Goal: Communication & Community: Answer question/provide support

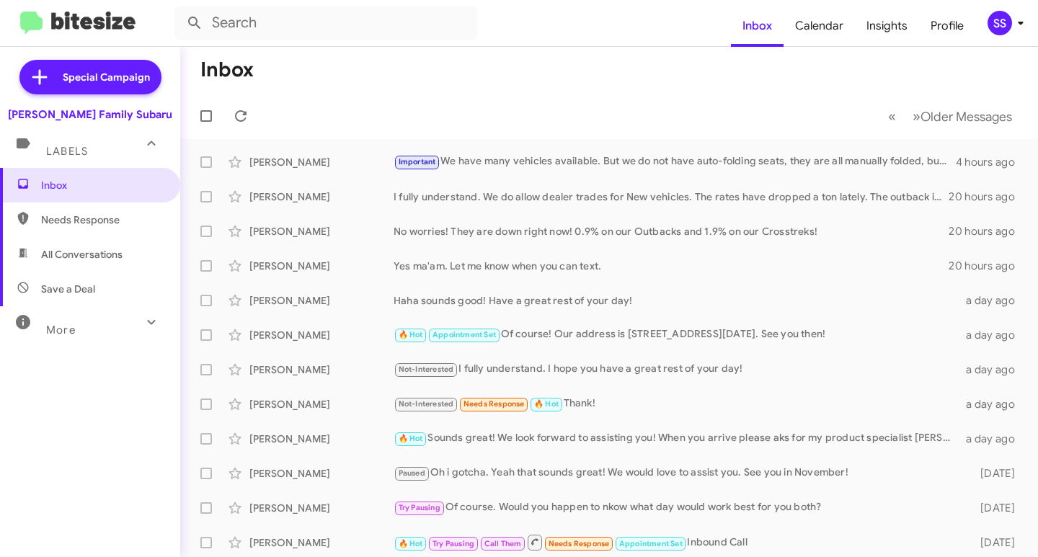
click at [104, 281] on span "Save a Deal" at bounding box center [90, 289] width 180 height 35
type input "in:not-interested"
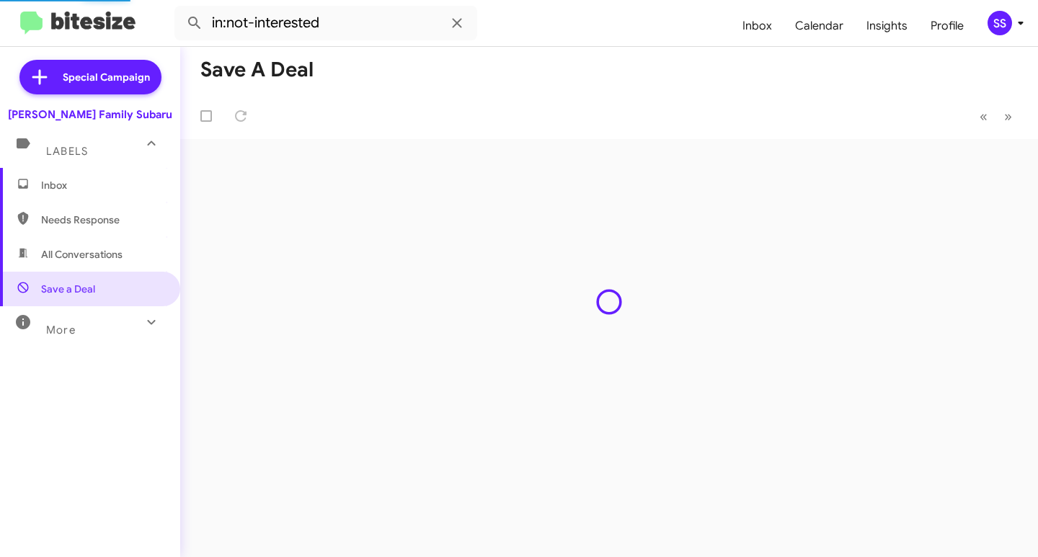
click at [110, 179] on span "Inbox" at bounding box center [102, 185] width 123 height 14
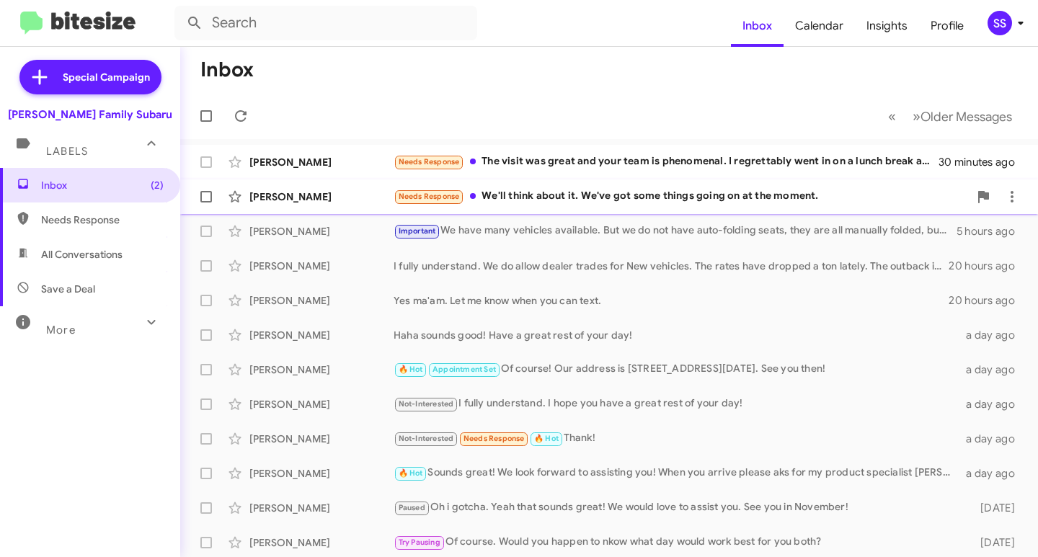
click at [574, 193] on div "Needs Response We'll think about it. We've got some things going on at the mome…" at bounding box center [680, 196] width 575 height 17
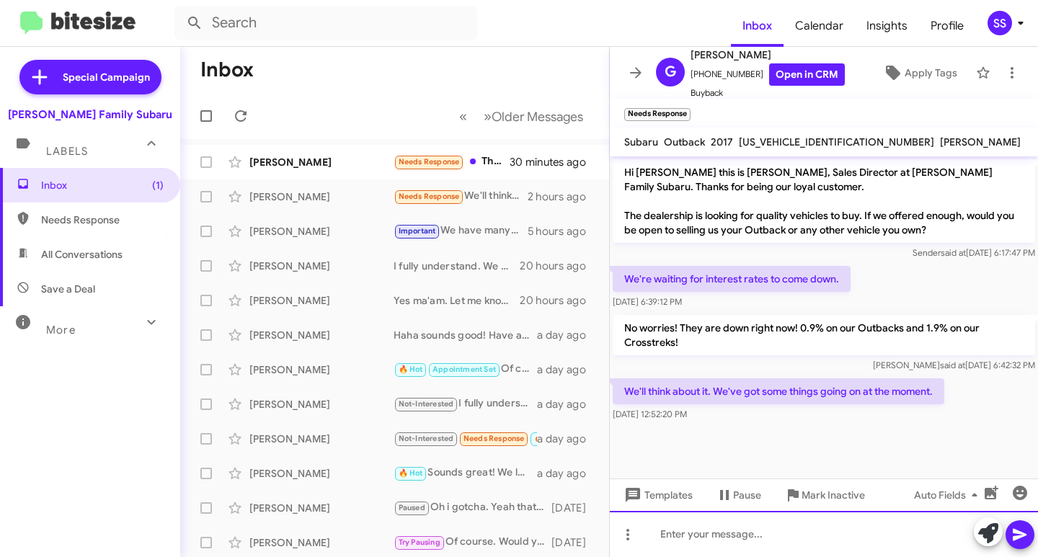
click at [726, 538] on div at bounding box center [824, 534] width 428 height 46
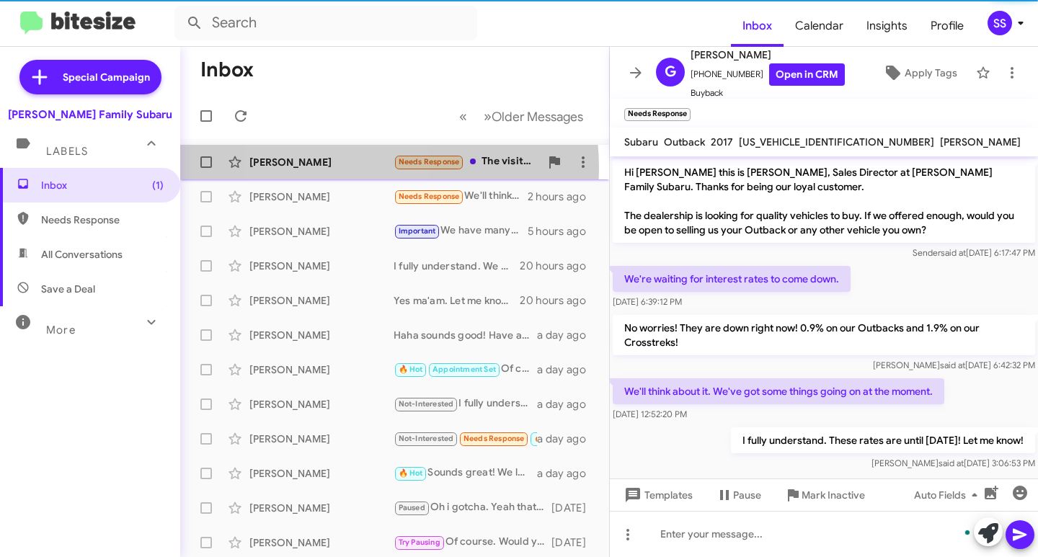
scroll to position [13, 0]
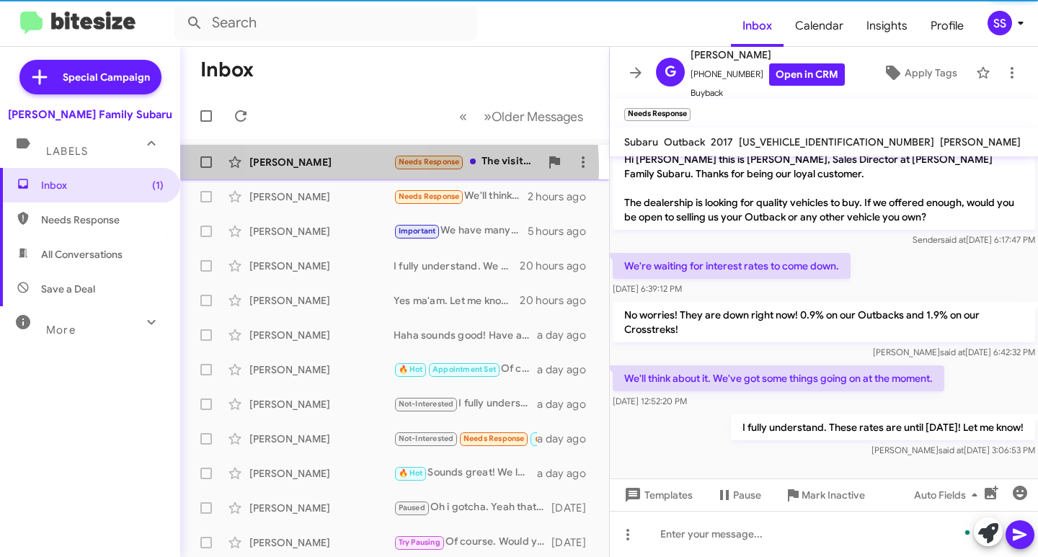
click at [330, 169] on div "[PERSON_NAME]" at bounding box center [321, 162] width 144 height 14
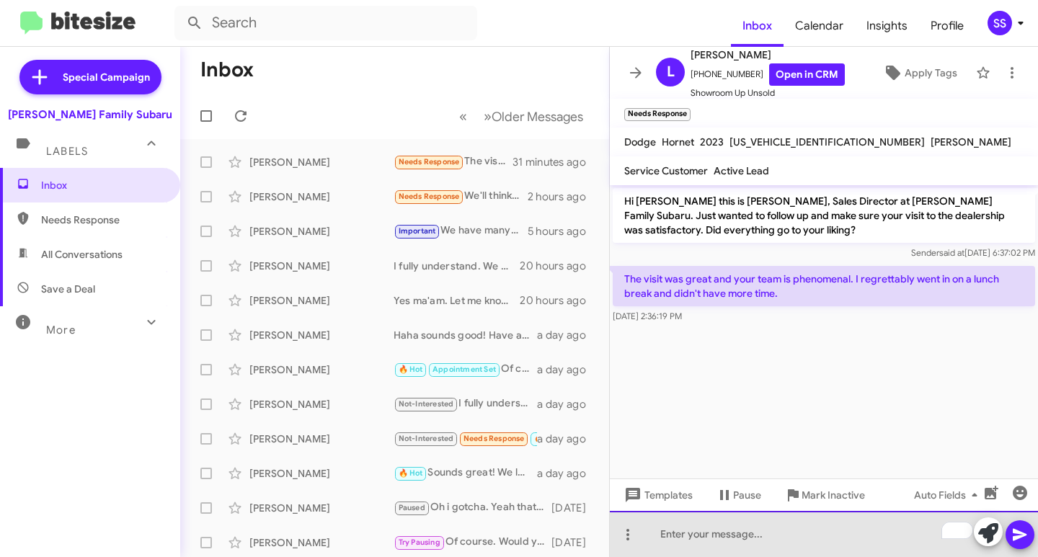
click at [762, 527] on div "To enrich screen reader interactions, please activate Accessibility in Grammarl…" at bounding box center [824, 534] width 428 height 46
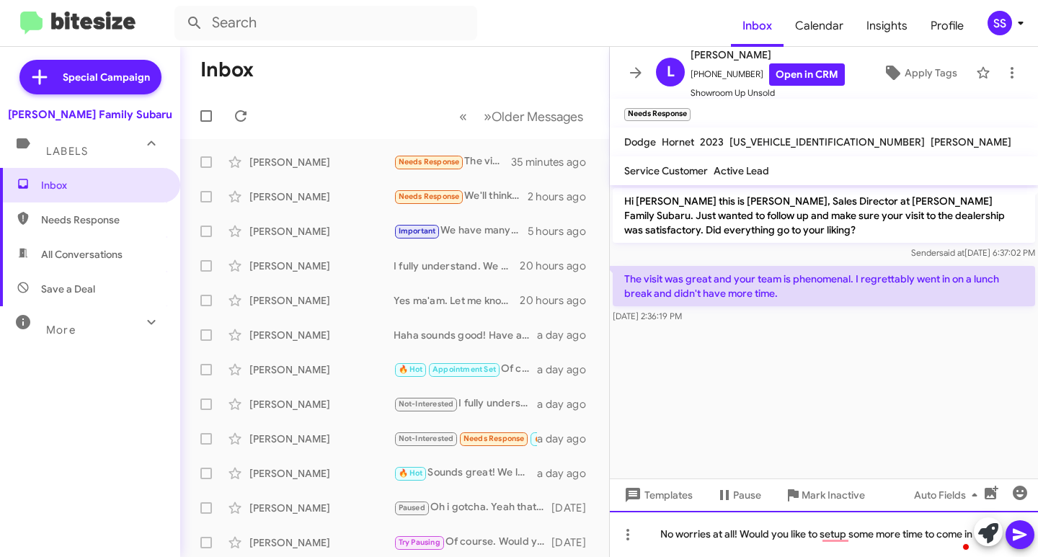
click at [755, 549] on div "No worries at all! Would you like to setup some more time to come in" at bounding box center [824, 534] width 428 height 46
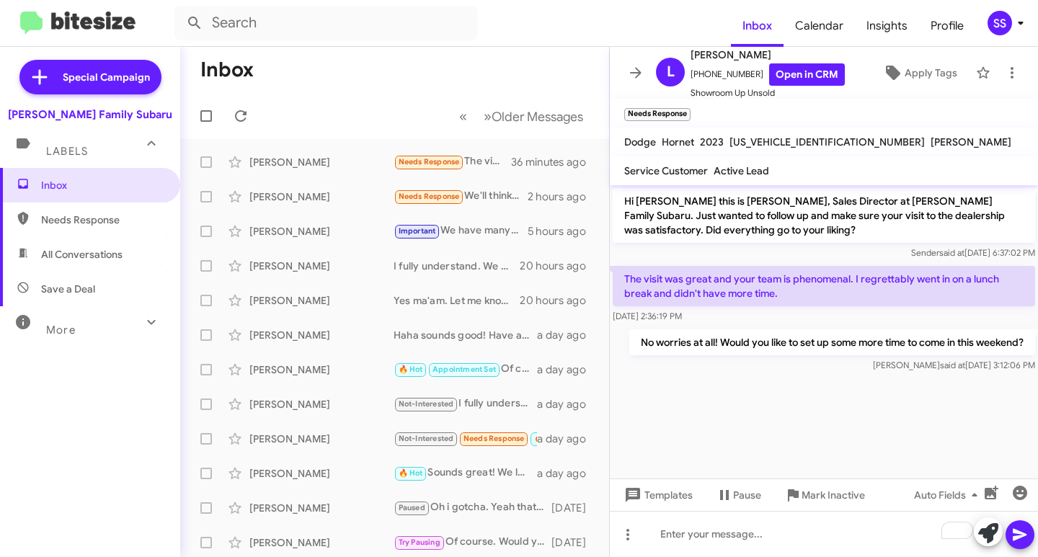
click at [63, 299] on span "Save a Deal" at bounding box center [90, 289] width 180 height 35
type input "in:not-interested"
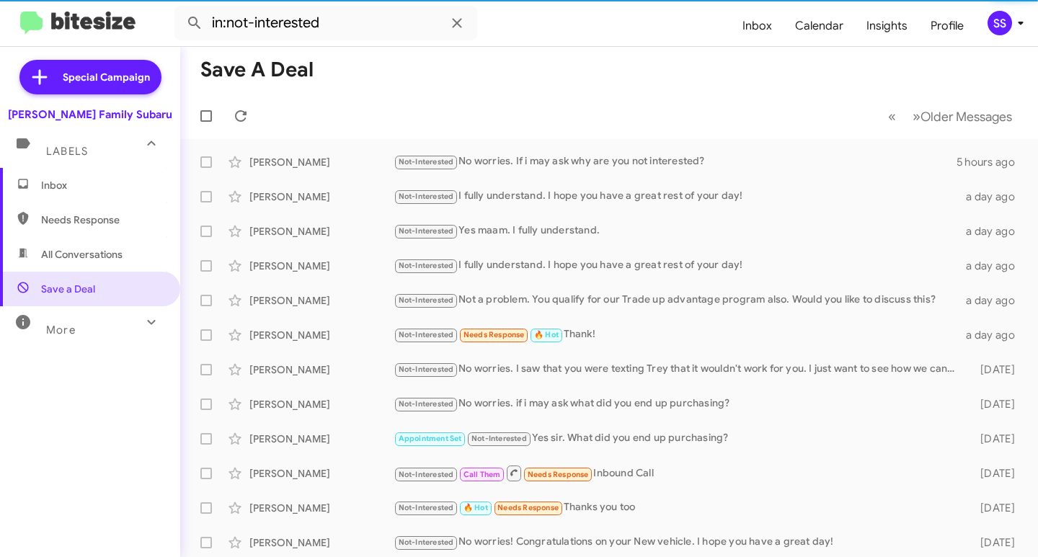
click at [78, 178] on span "Inbox" at bounding box center [102, 185] width 123 height 14
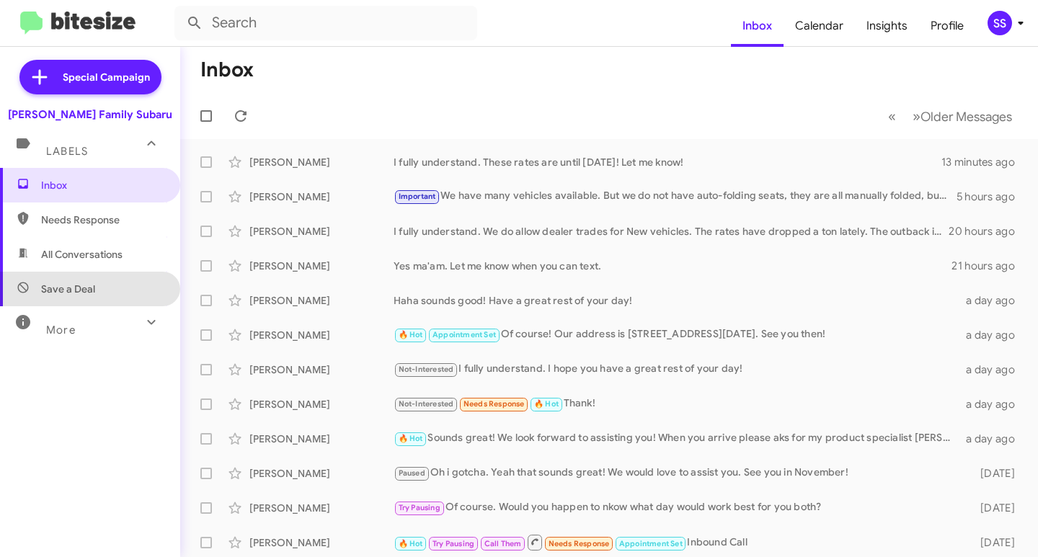
click at [97, 287] on span "Save a Deal" at bounding box center [90, 289] width 180 height 35
type input "in:not-interested"
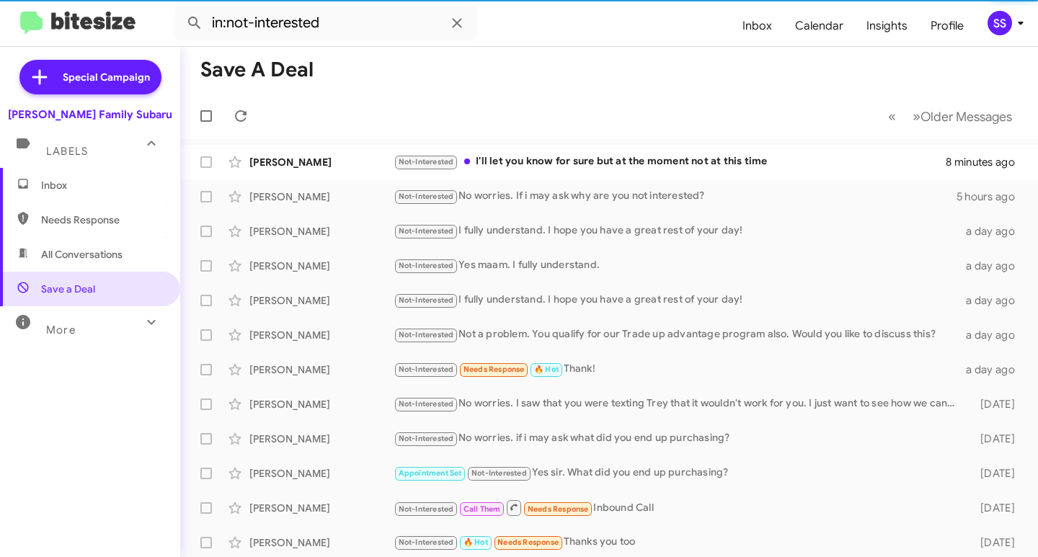
click at [109, 190] on span "Inbox" at bounding box center [102, 185] width 123 height 14
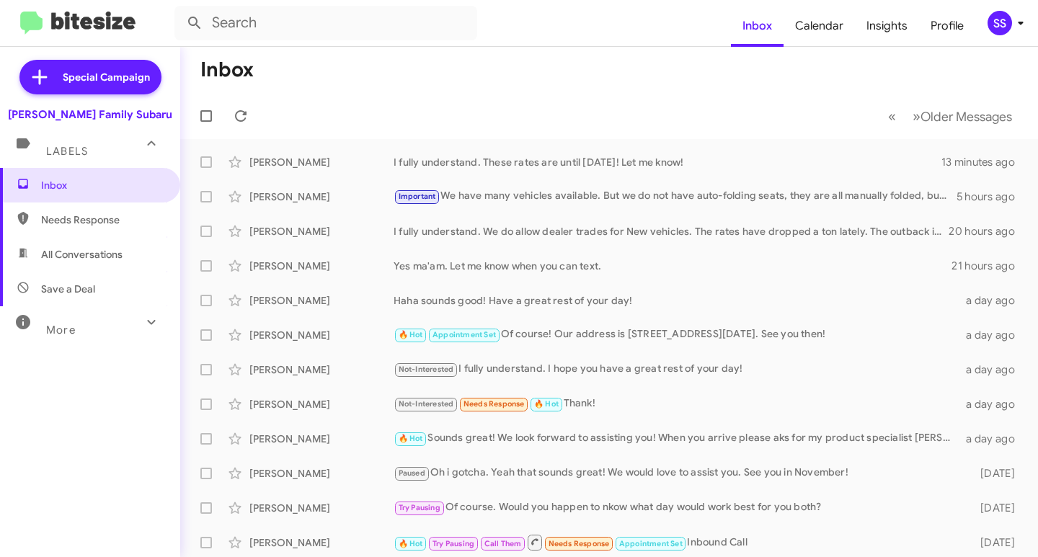
click at [110, 297] on span "Save a Deal" at bounding box center [90, 289] width 180 height 35
type input "in:not-interested"
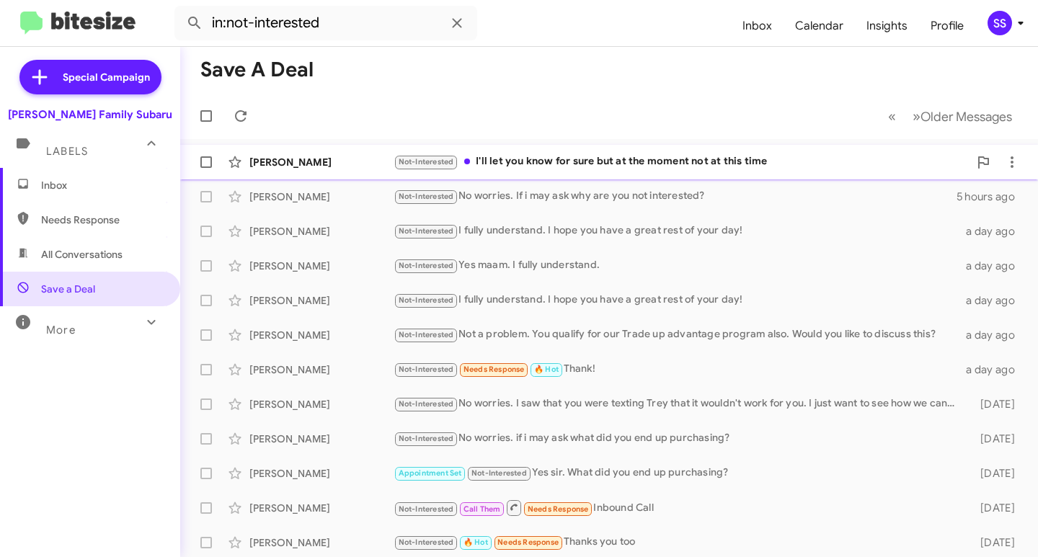
click at [486, 154] on div "Not-Interested I'll let you know for sure but at the moment not at this time" at bounding box center [680, 162] width 575 height 17
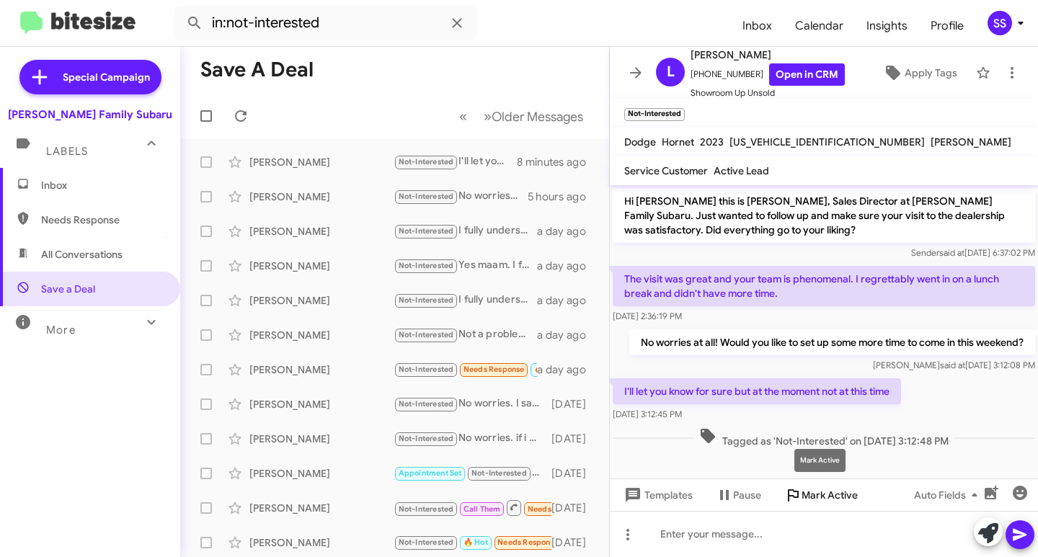
click at [806, 491] on span "Mark Active" at bounding box center [829, 495] width 56 height 26
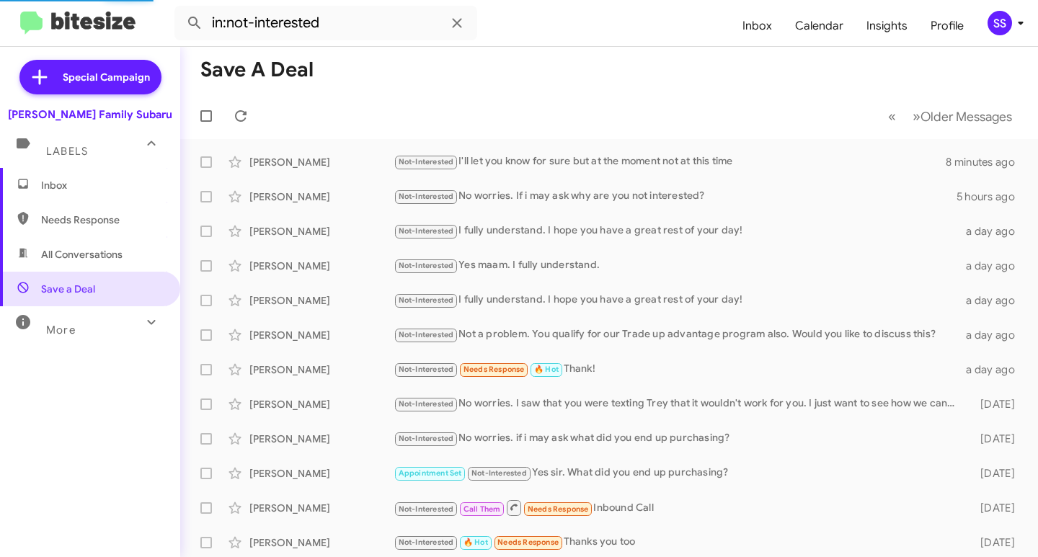
click at [98, 191] on span "Inbox" at bounding box center [102, 185] width 123 height 14
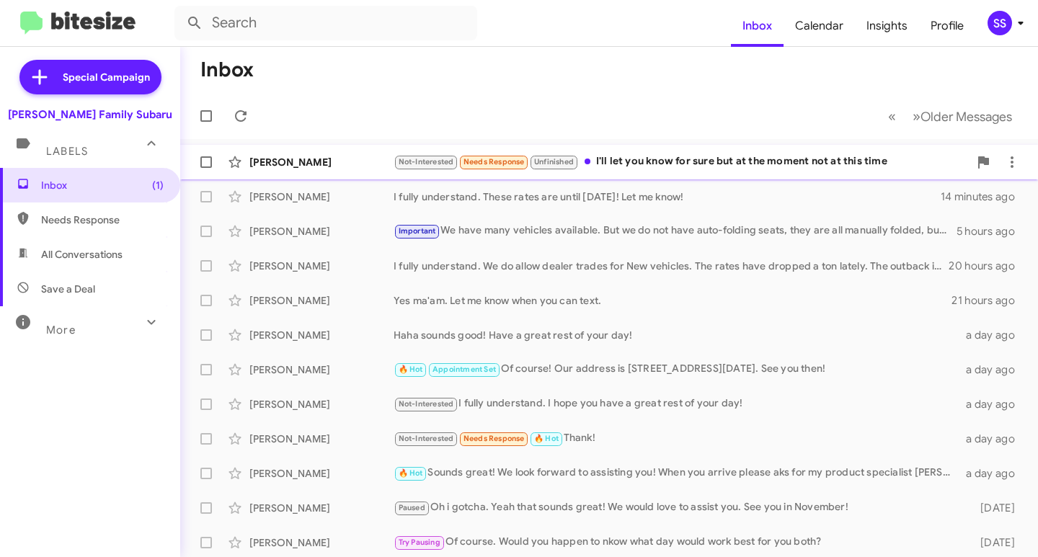
click at [628, 156] on div "Not-Interested Needs Response Unfinished I'll let you know for sure but at the …" at bounding box center [680, 162] width 575 height 17
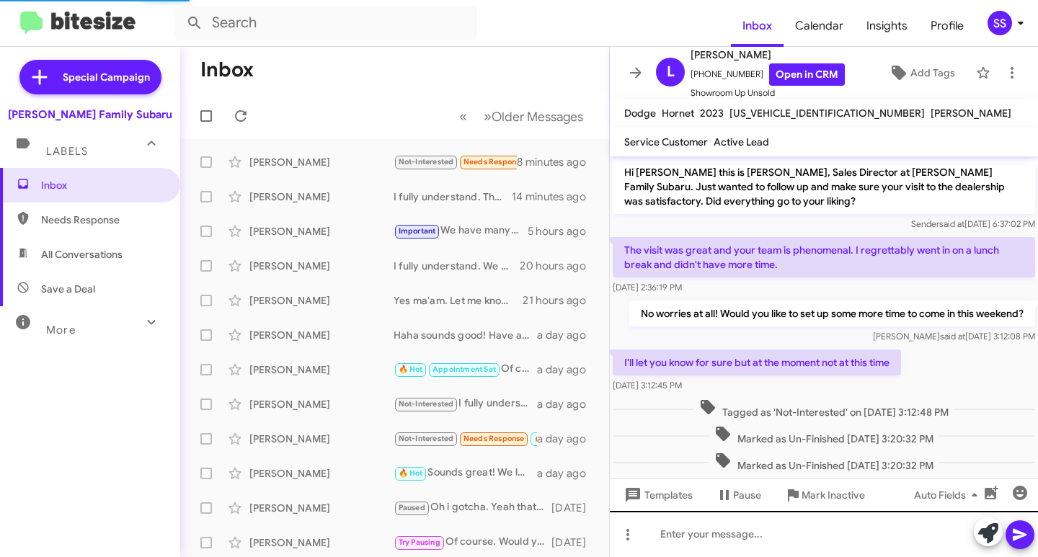
scroll to position [37, 0]
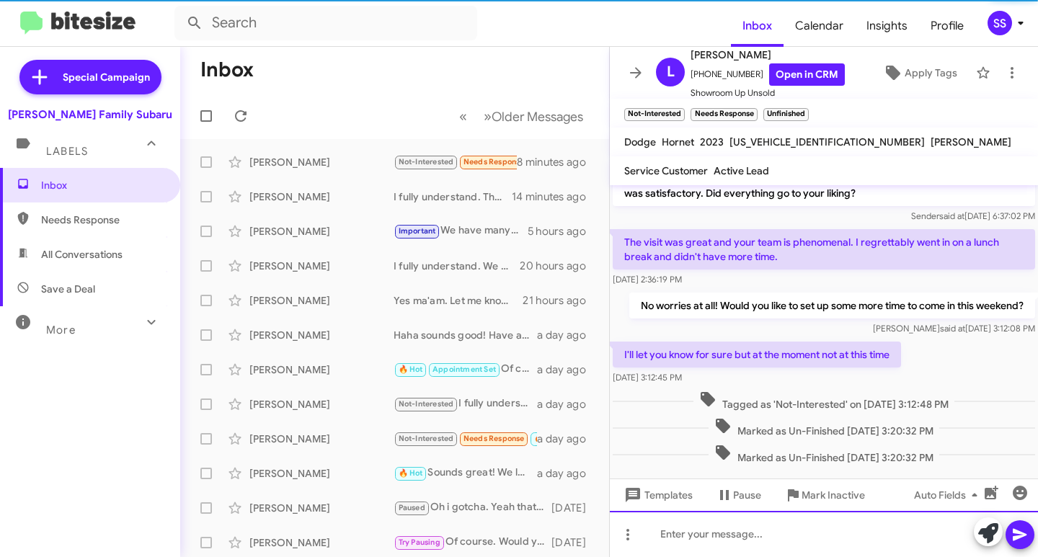
click at [739, 535] on div at bounding box center [824, 534] width 428 height 46
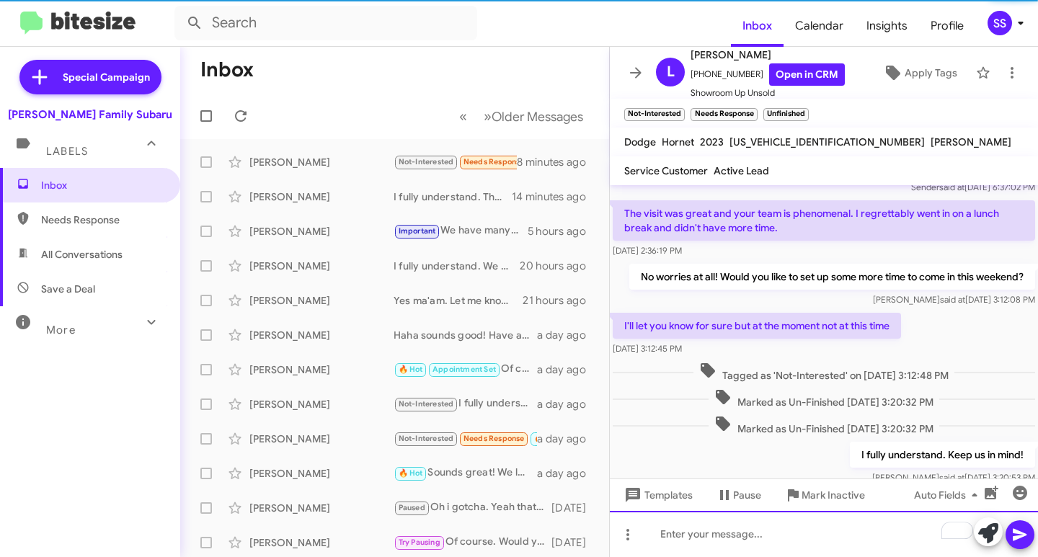
scroll to position [118, 0]
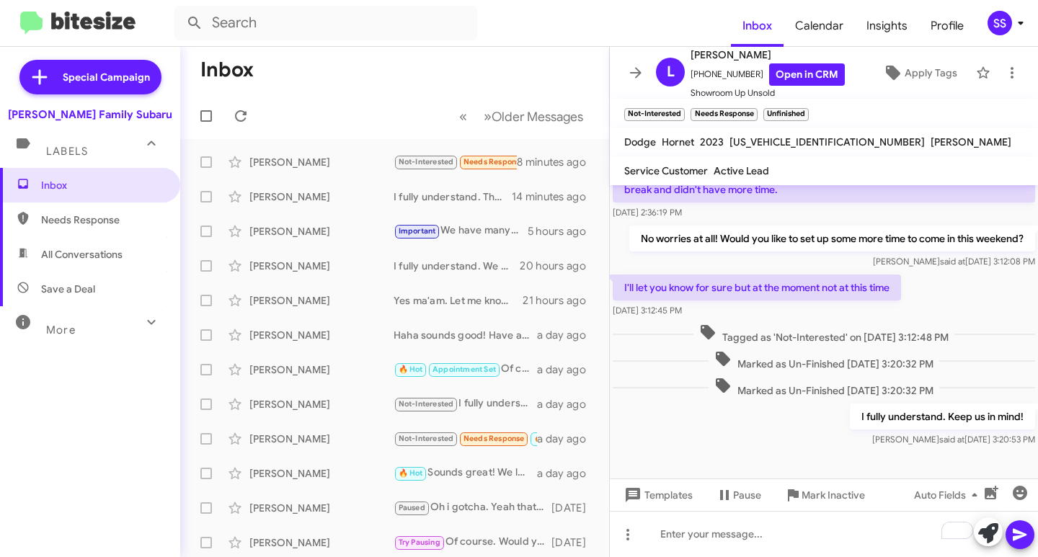
click at [67, 294] on span "Save a Deal" at bounding box center [68, 289] width 54 height 14
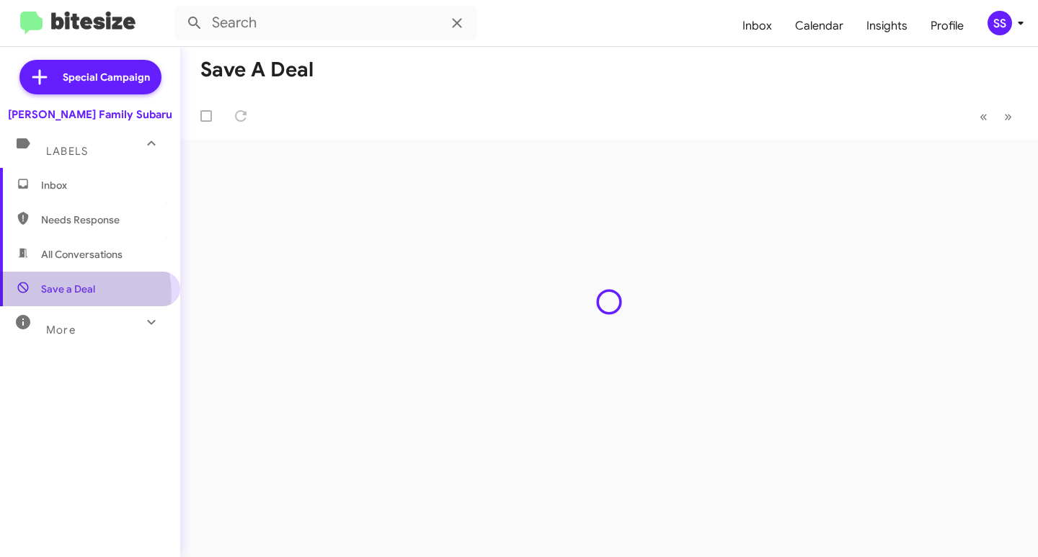
type input "in:not-interested"
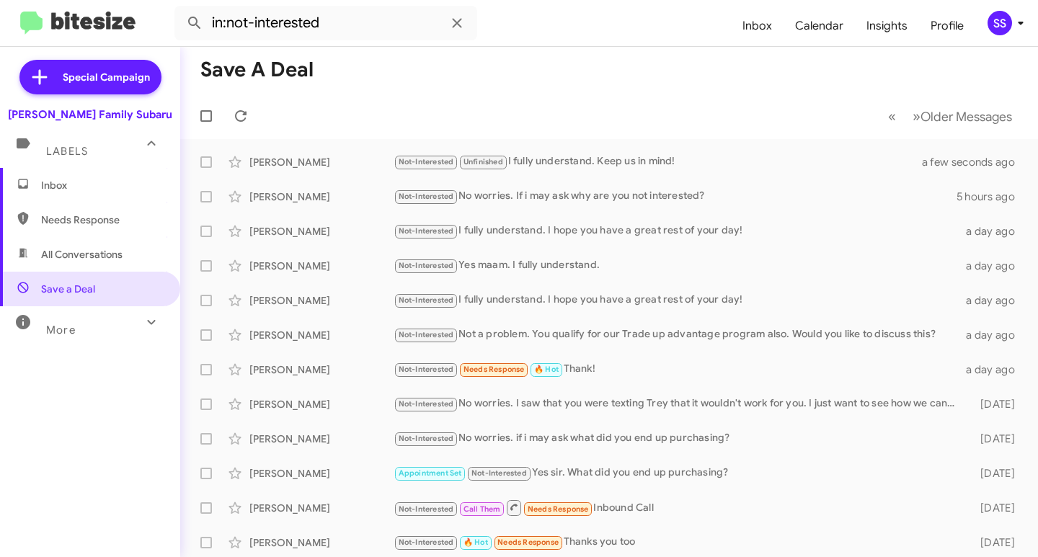
click at [91, 180] on span "Inbox" at bounding box center [102, 185] width 123 height 14
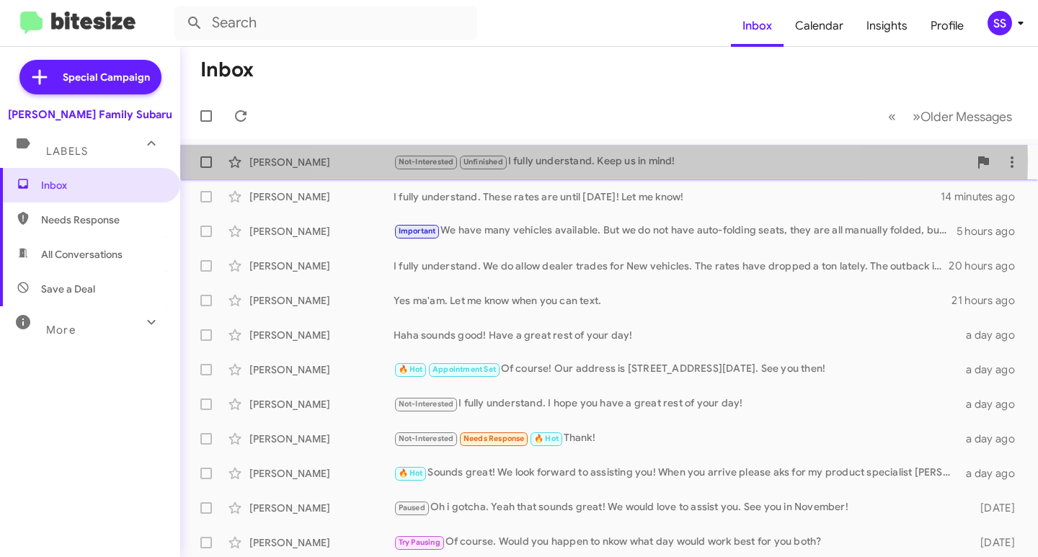
click at [578, 161] on div "Not-Interested Unfinished I fully understand. Keep us in mind!" at bounding box center [680, 162] width 575 height 17
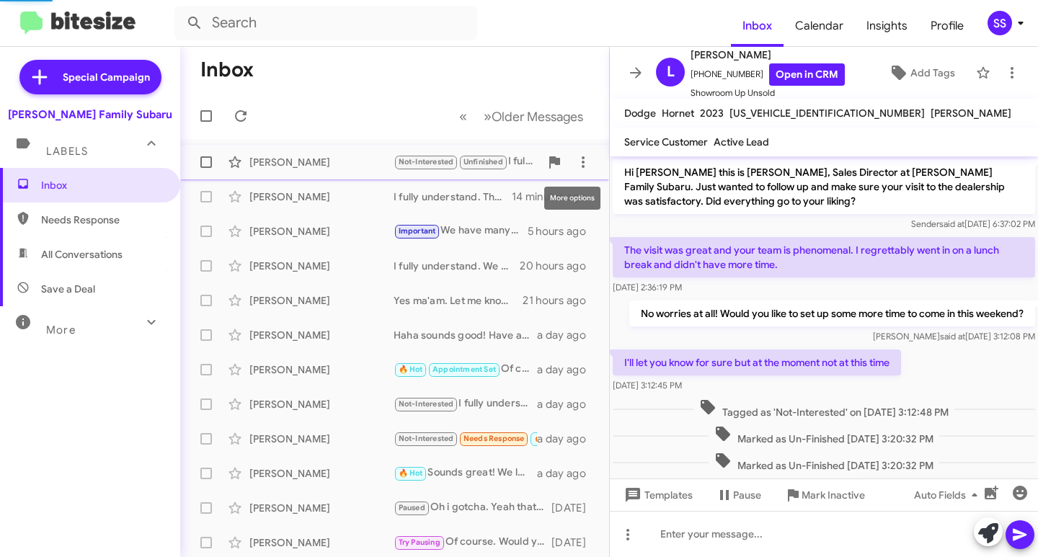
scroll to position [89, 0]
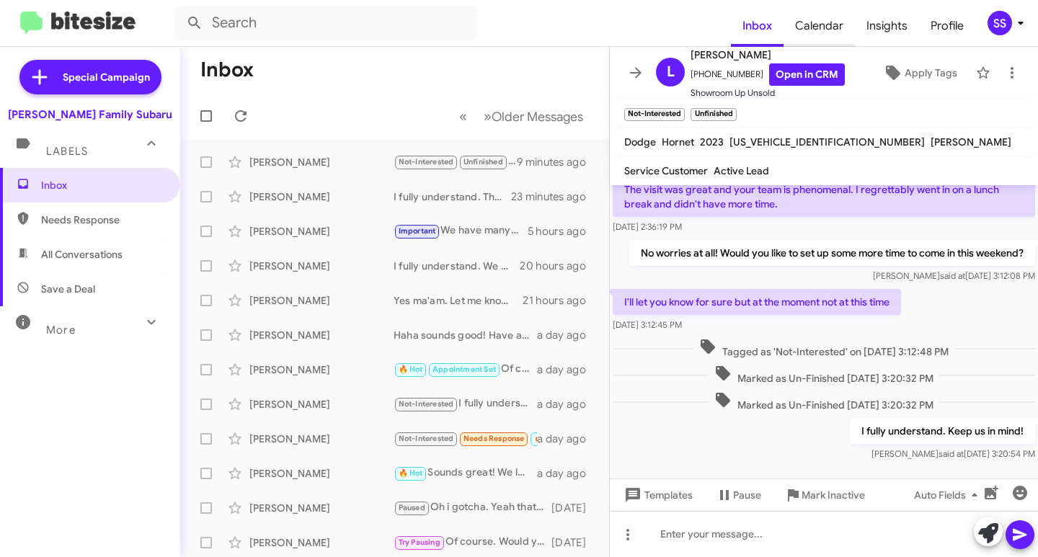
click at [827, 36] on span "Calendar" at bounding box center [818, 26] width 71 height 42
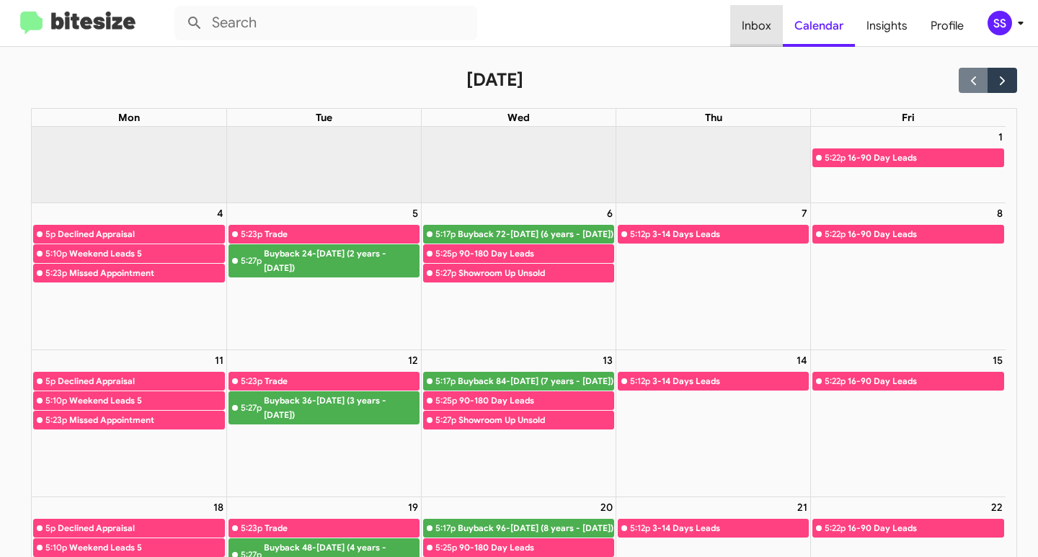
click at [744, 19] on span "Inbox" at bounding box center [756, 26] width 53 height 42
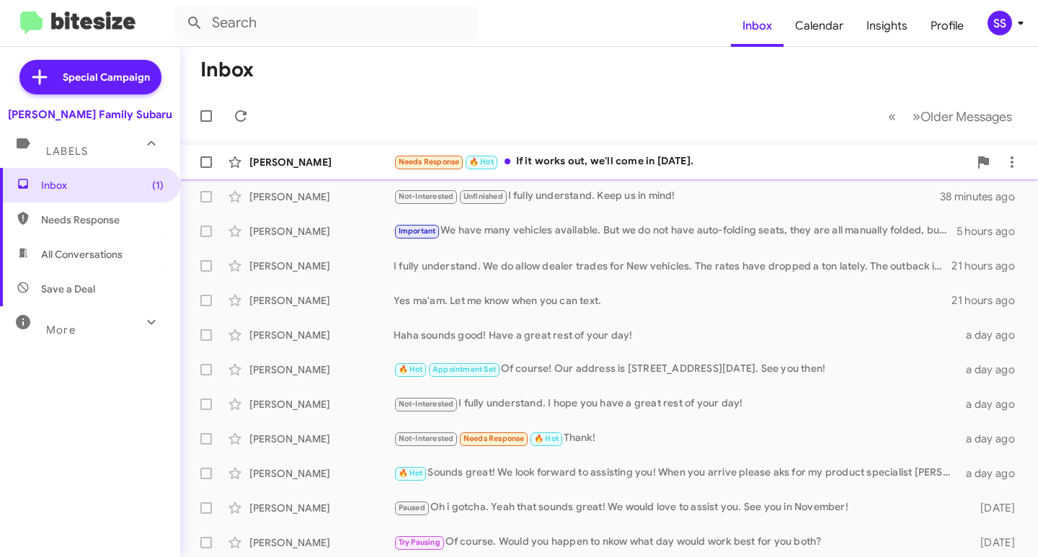
click at [621, 166] on div "Needs Response 🔥 Hot If it works out, we'll come in [DATE]." at bounding box center [680, 162] width 575 height 17
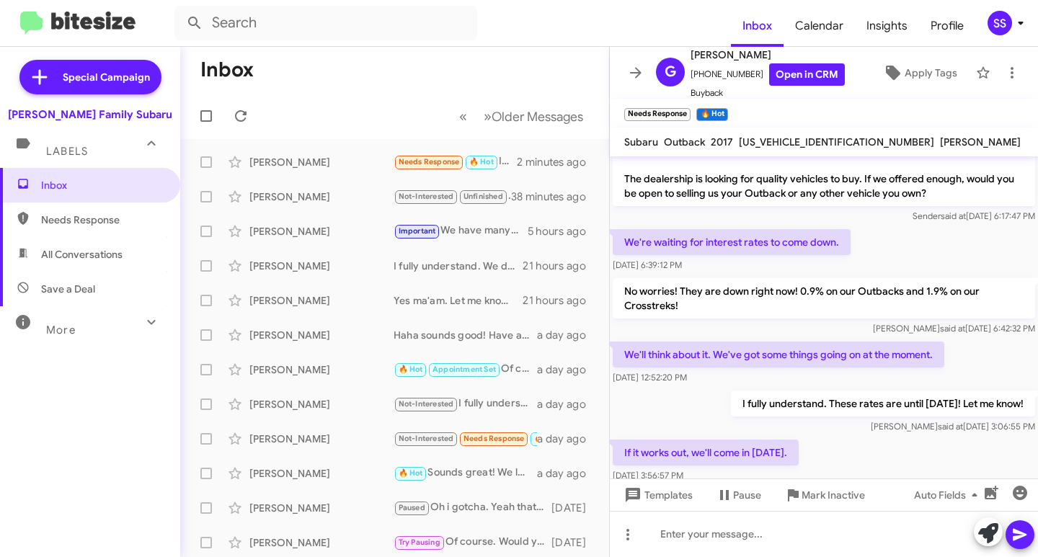
scroll to position [66, 0]
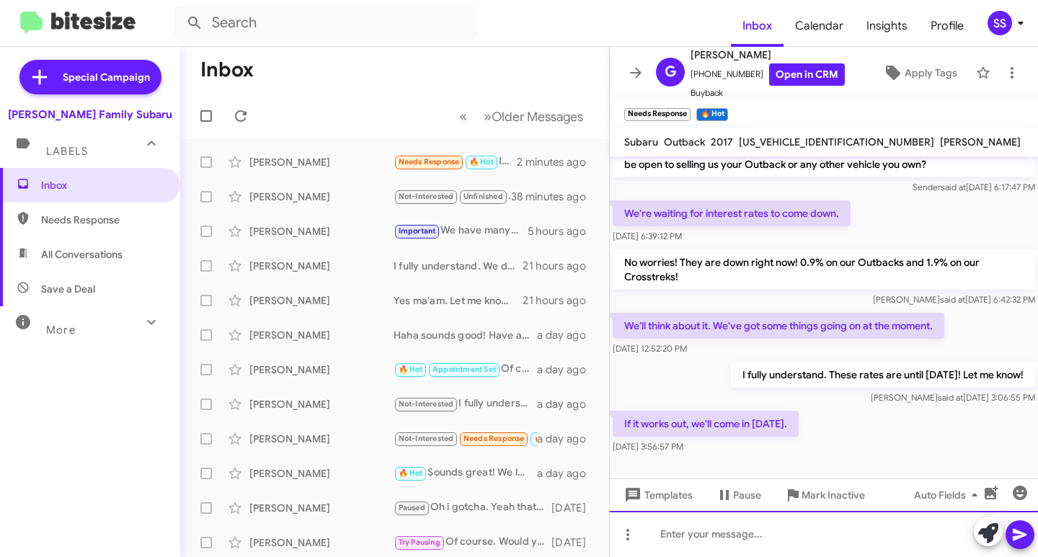
click at [760, 528] on div at bounding box center [824, 534] width 428 height 46
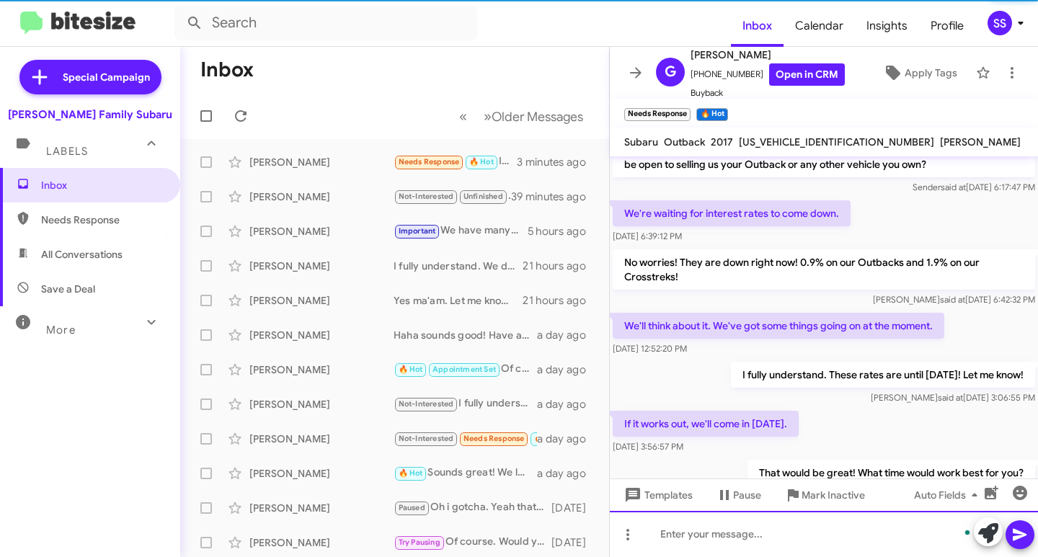
scroll to position [118, 0]
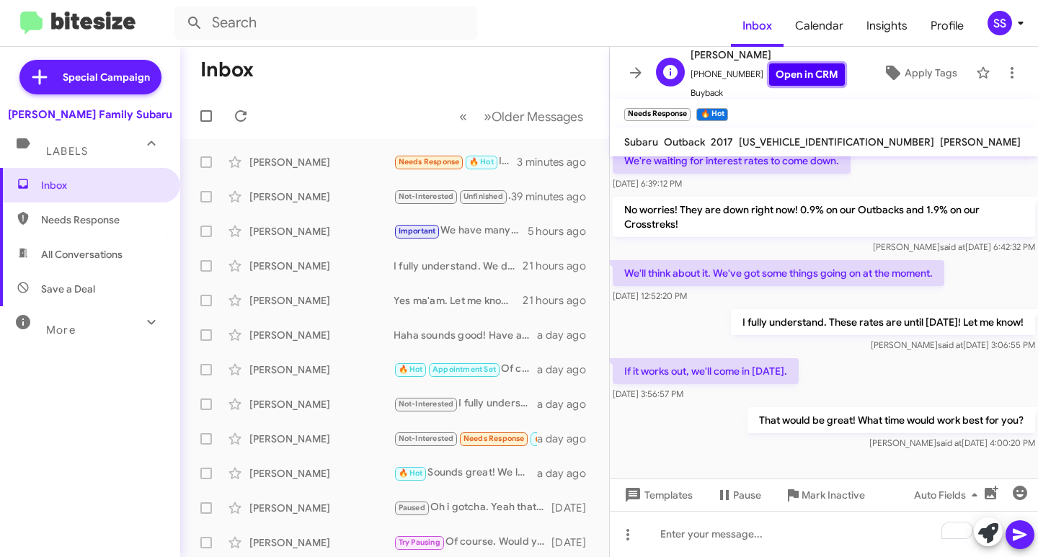
click at [804, 77] on link "Open in CRM" at bounding box center [807, 74] width 76 height 22
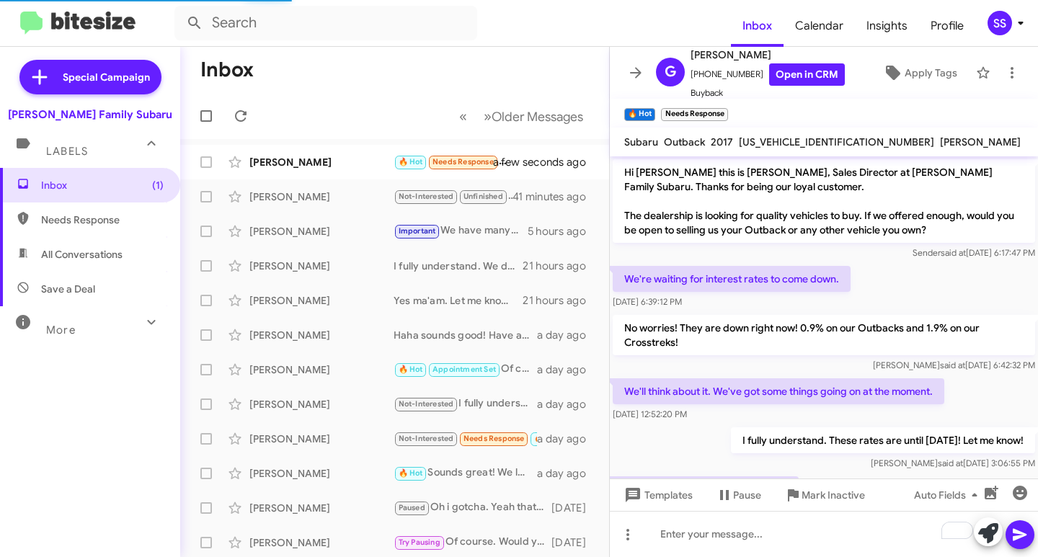
scroll to position [185, 0]
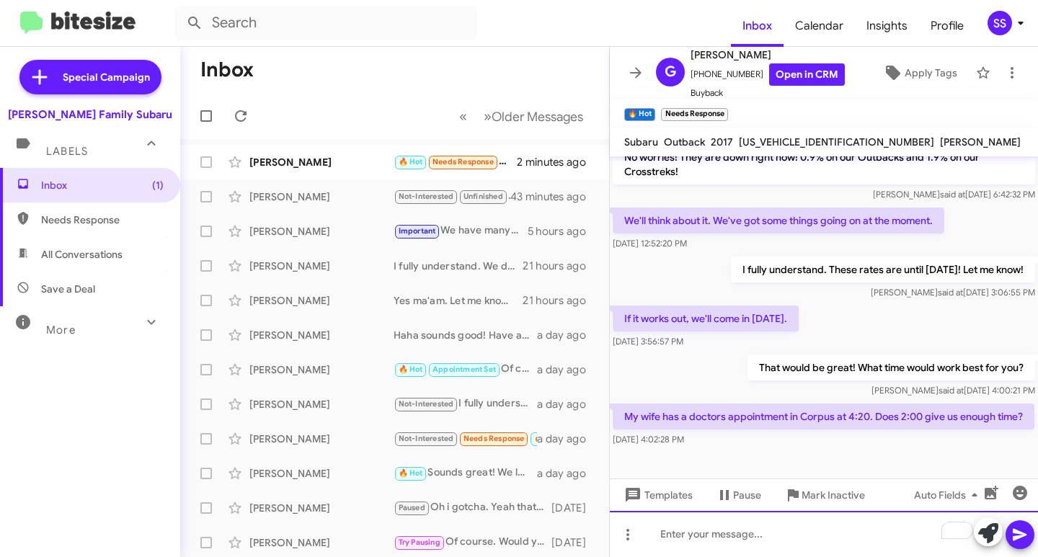
click at [791, 541] on div "To enrich screen reader interactions, please activate Accessibility in Grammarl…" at bounding box center [824, 534] width 428 height 46
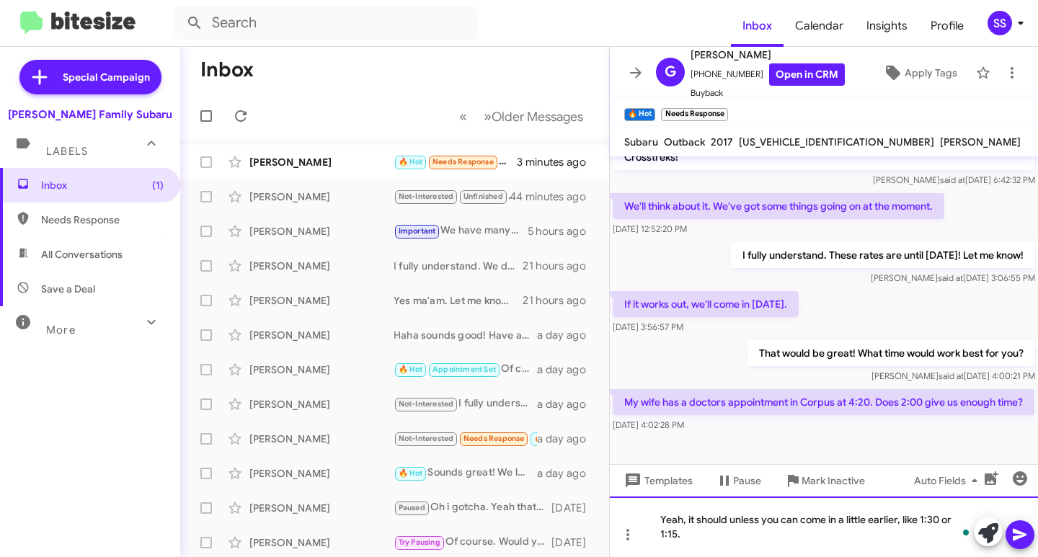
click at [677, 531] on div "Yeah, it should unless you can come in a little earlier, like 1:30 or 1:15." at bounding box center [824, 527] width 428 height 61
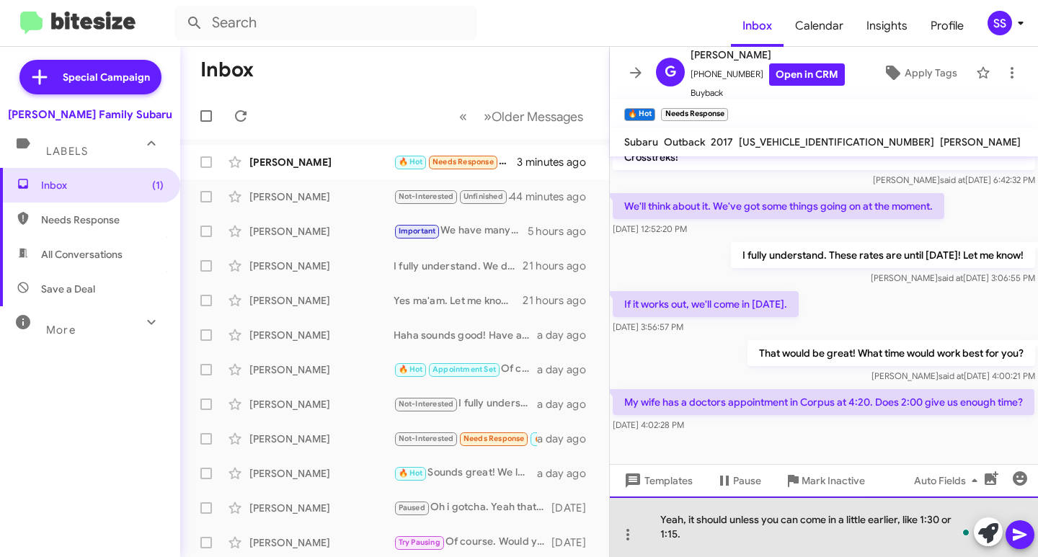
click at [685, 533] on div "Yeah, it should unless you can come in a little earlier, like 1:30 or 1:15." at bounding box center [824, 527] width 428 height 61
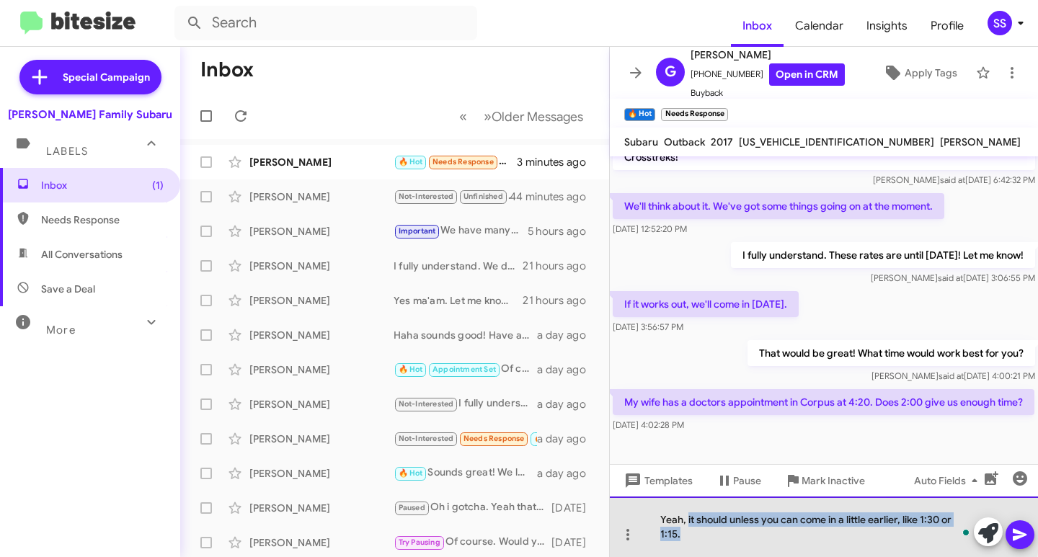
drag, startPoint x: 688, startPoint y: 522, endPoint x: 752, endPoint y: 543, distance: 67.5
click at [752, 543] on div "Yeah, it should unless you can come in a little earlier, like 1:30 or 1:15." at bounding box center [824, 527] width 428 height 61
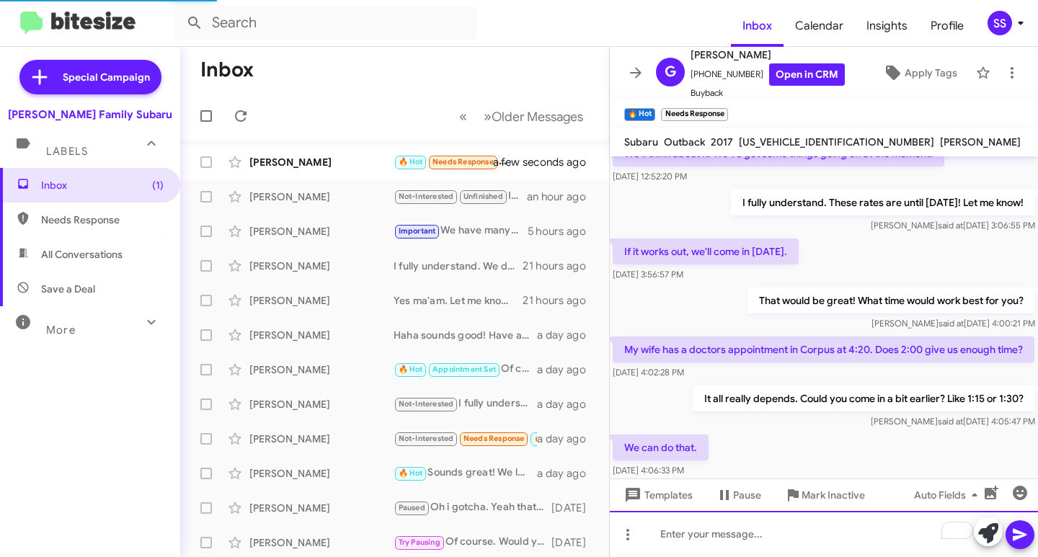
scroll to position [290, 0]
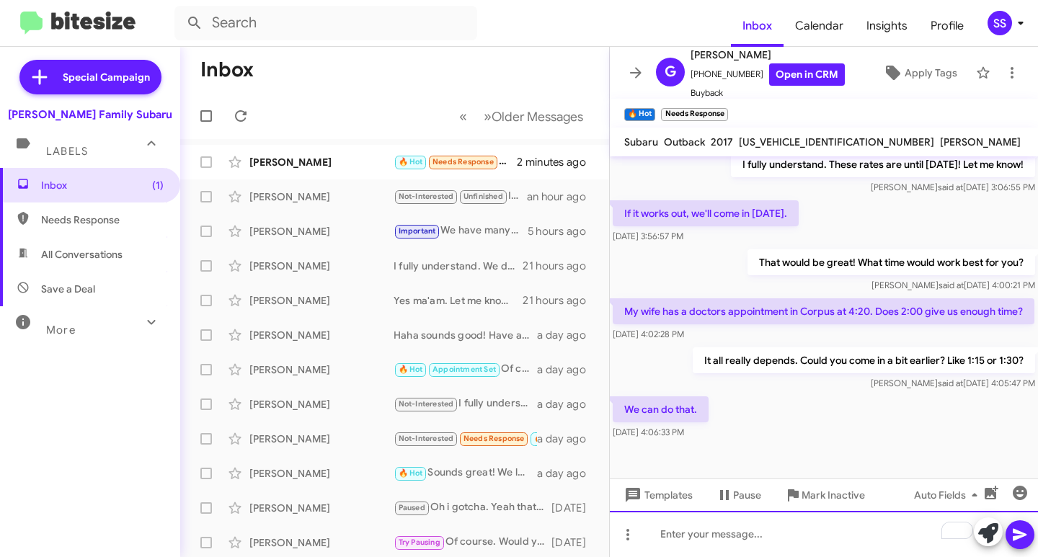
click at [728, 537] on div "To enrich screen reader interactions, please activate Accessibility in Grammarl…" at bounding box center [824, 534] width 428 height 46
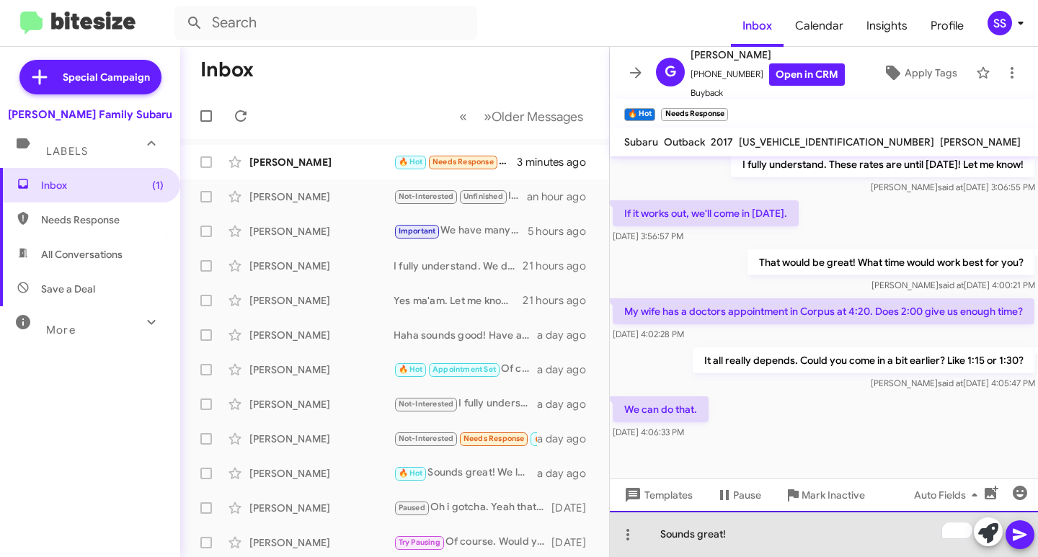
click at [794, 545] on div "Sounds great!" at bounding box center [824, 534] width 428 height 46
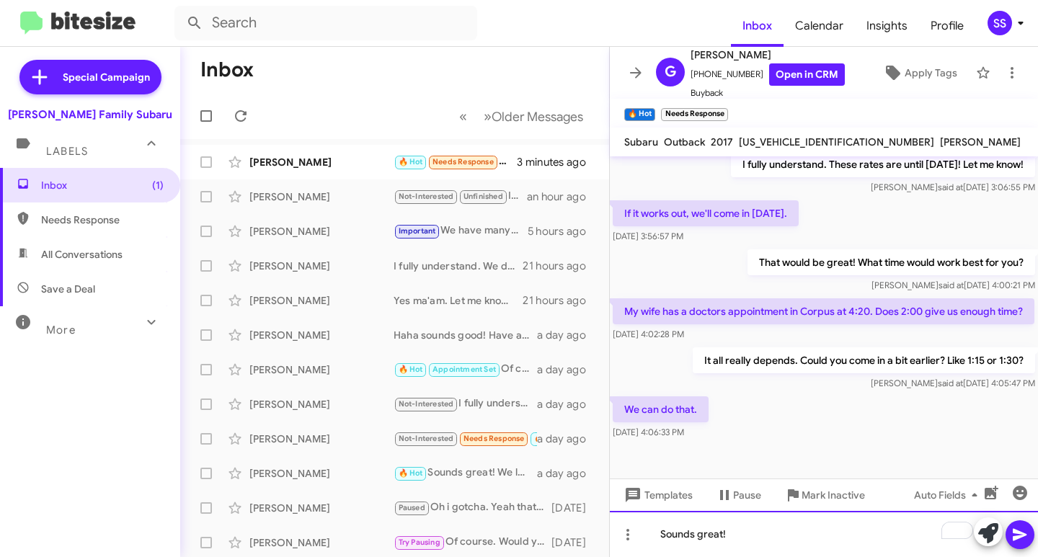
click at [747, 538] on div "Sounds great!" at bounding box center [824, 534] width 428 height 46
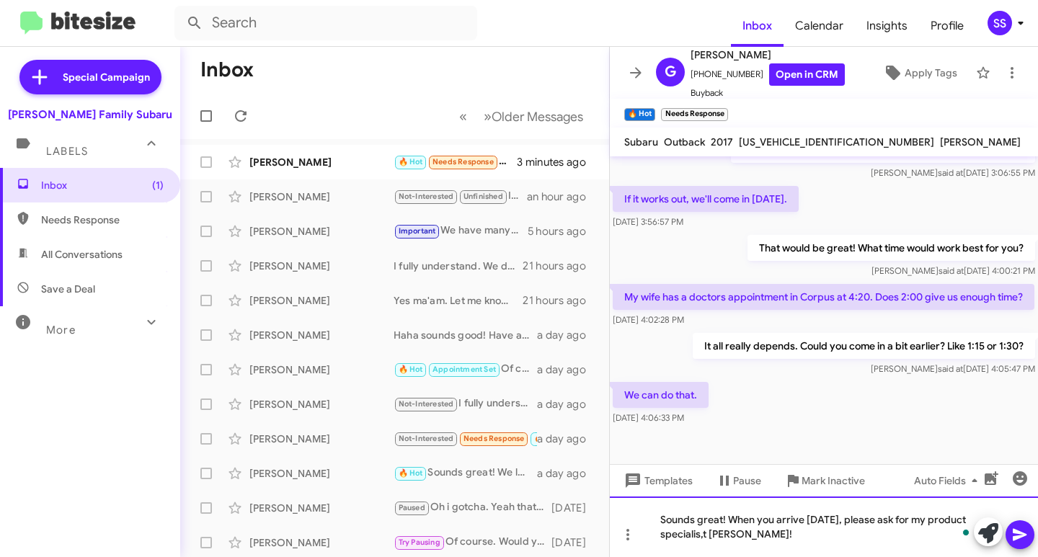
click at [817, 533] on div "Sounds great! When you arrive [DATE], please ask for my product specialis,t [PE…" at bounding box center [824, 527] width 428 height 61
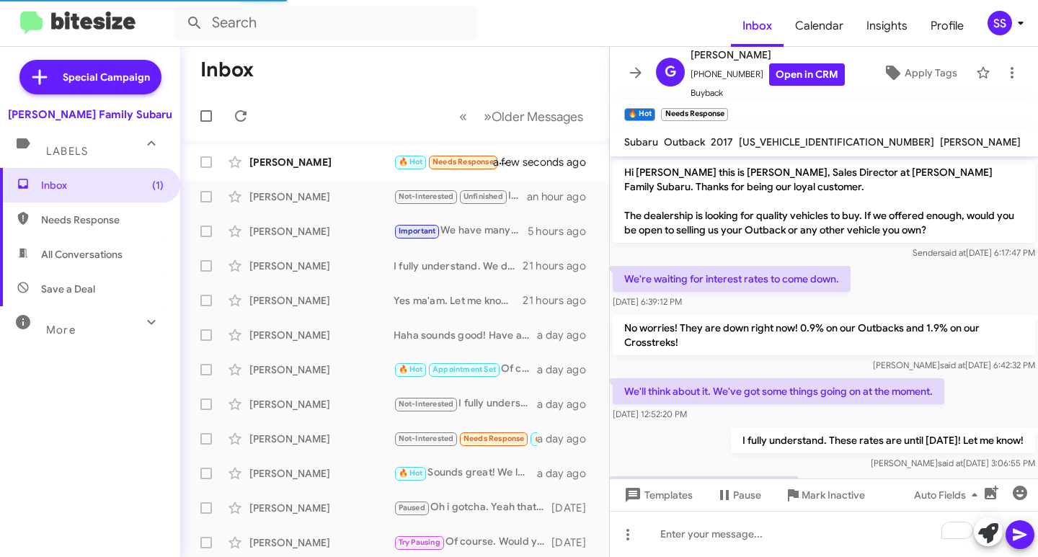
scroll to position [410, 0]
